Goal: Information Seeking & Learning: Find specific page/section

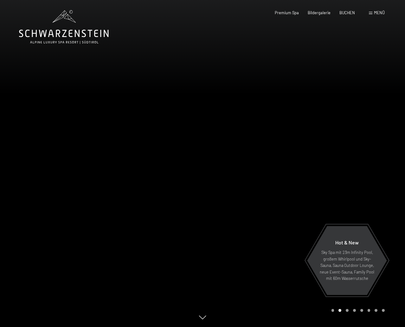
click at [373, 11] on div "Menü" at bounding box center [377, 13] width 16 height 6
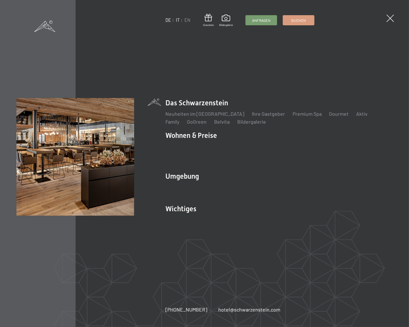
click at [176, 21] on link "IT" at bounding box center [178, 19] width 4 height 5
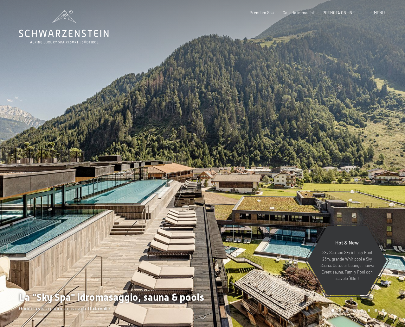
click at [376, 13] on span "Menu" at bounding box center [379, 12] width 11 height 5
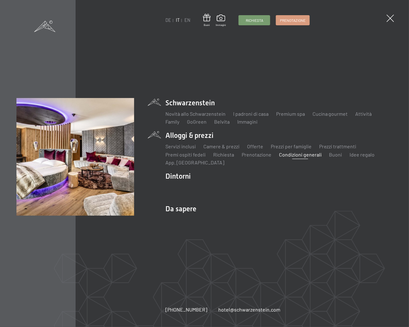
click at [302, 156] on link "Condizioni generali" at bounding box center [300, 155] width 43 height 6
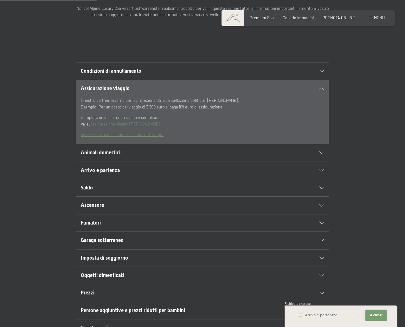
scroll to position [127, 0]
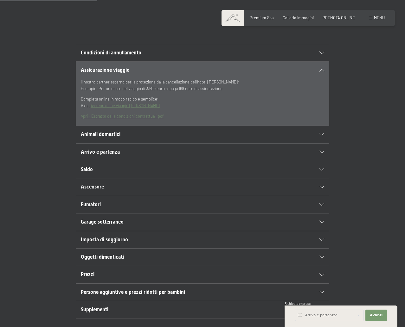
click at [110, 133] on span "Animali domestici" at bounding box center [101, 134] width 40 height 6
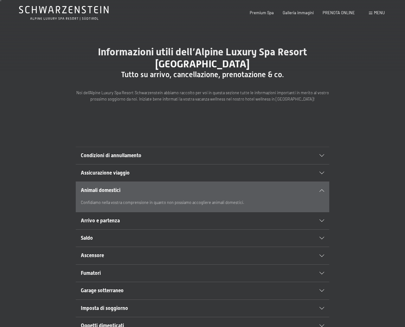
scroll to position [0, 0]
